Goal: Task Accomplishment & Management: Manage account settings

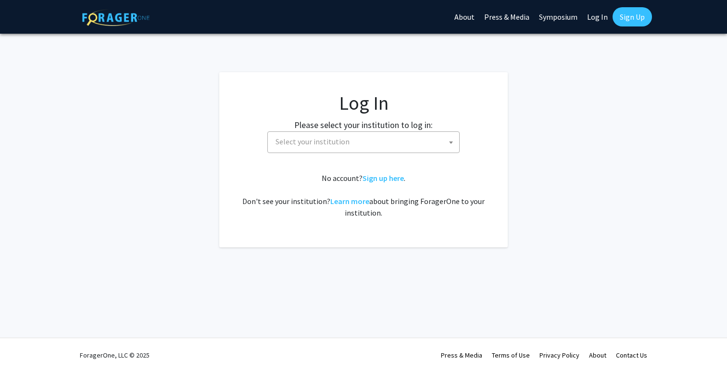
select select
click at [302, 146] on span "Select your institution" at bounding box center [366, 142] width 188 height 20
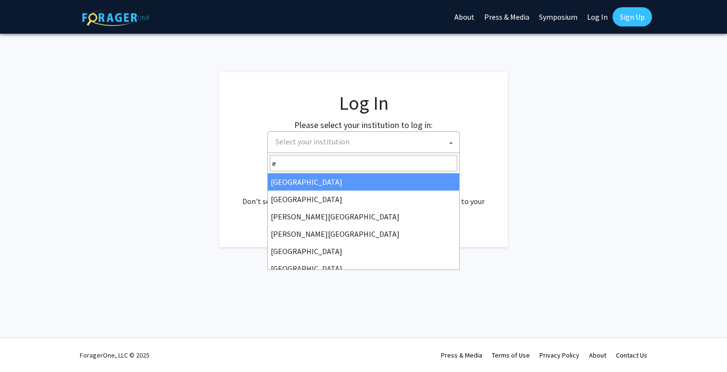
type input "em"
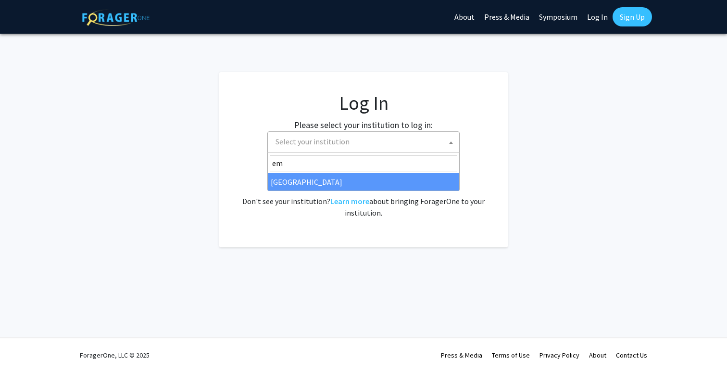
select select "12"
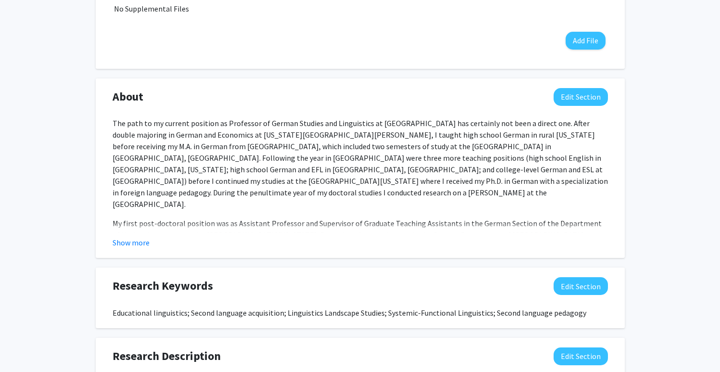
scroll to position [368, 0]
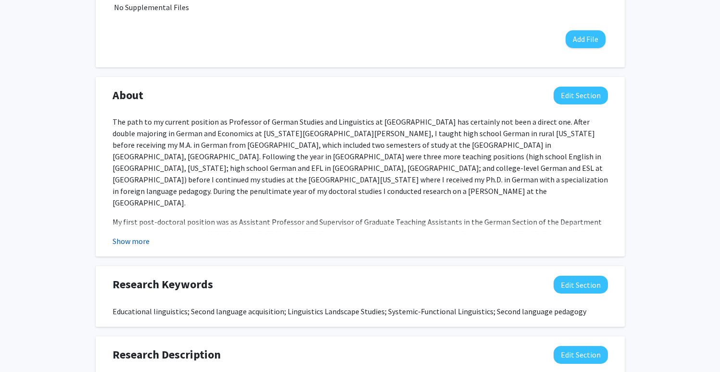
click at [140, 242] on button "Show more" at bounding box center [131, 241] width 37 height 12
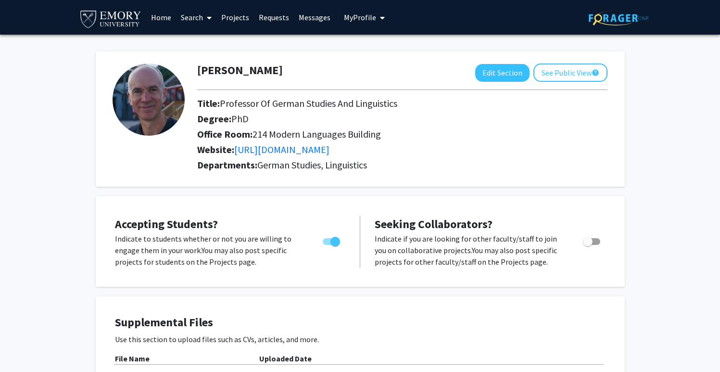
scroll to position [0, 0]
click at [554, 73] on button "See Public View help" at bounding box center [570, 72] width 74 height 18
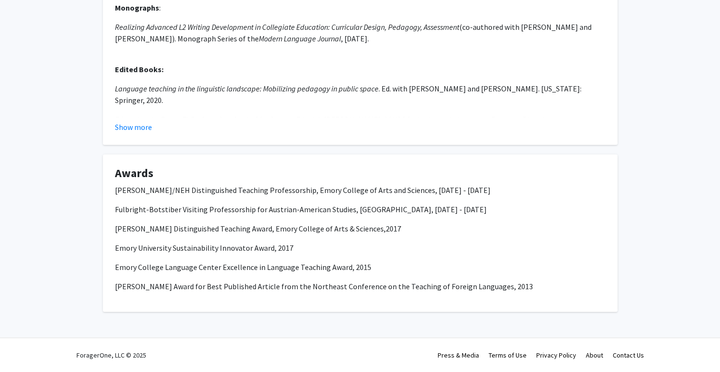
scroll to position [629, 0]
click at [143, 127] on button "Show more" at bounding box center [133, 128] width 37 height 12
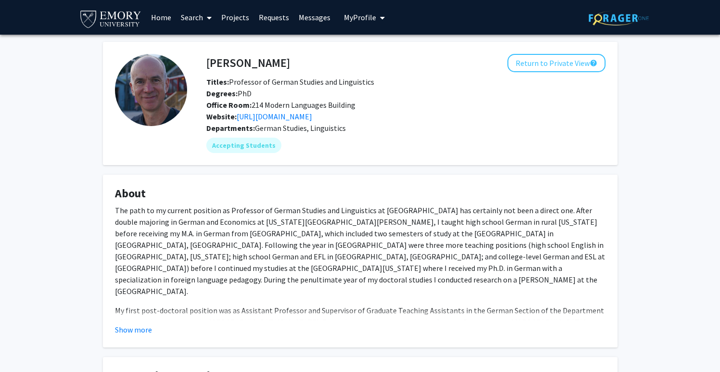
scroll to position [0, 0]
